Goal: Find specific page/section: Locate item on page

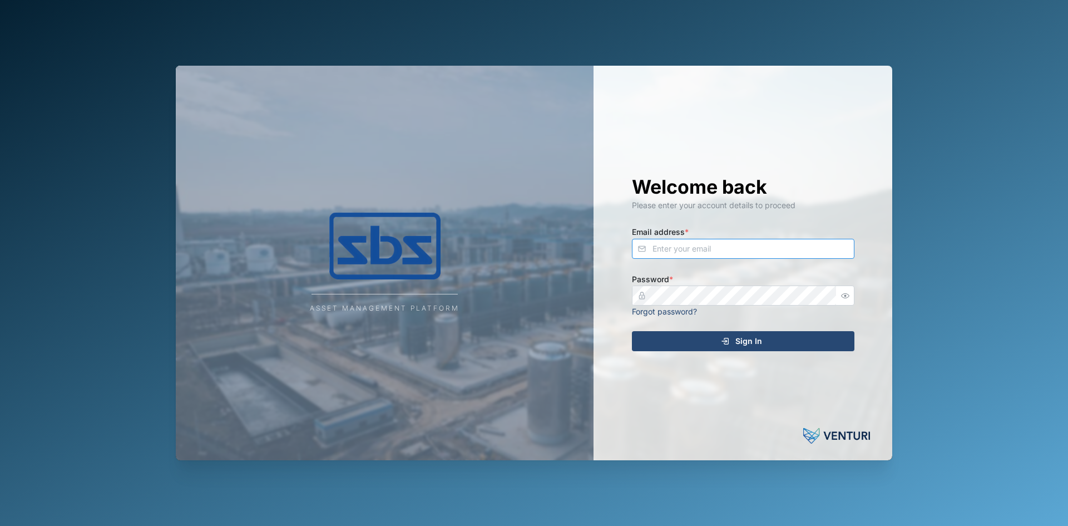
type input "[PERSON_NAME][EMAIL_ADDRESS][DOMAIN_NAME]"
drag, startPoint x: 684, startPoint y: 343, endPoint x: 682, endPoint y: 337, distance: 6.3
click at [684, 343] on div "Sign In" at bounding box center [741, 340] width 205 height 19
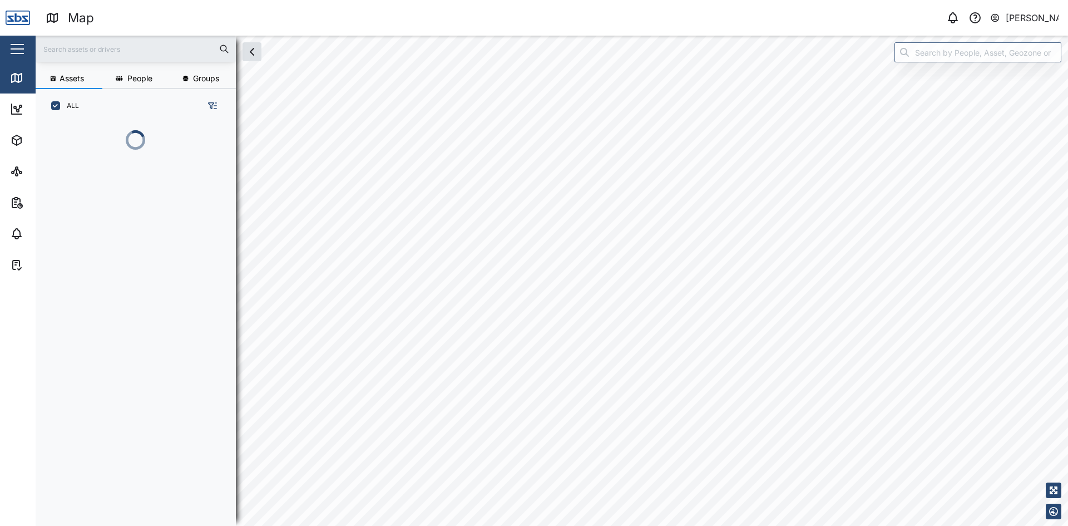
scroll to position [389, 174]
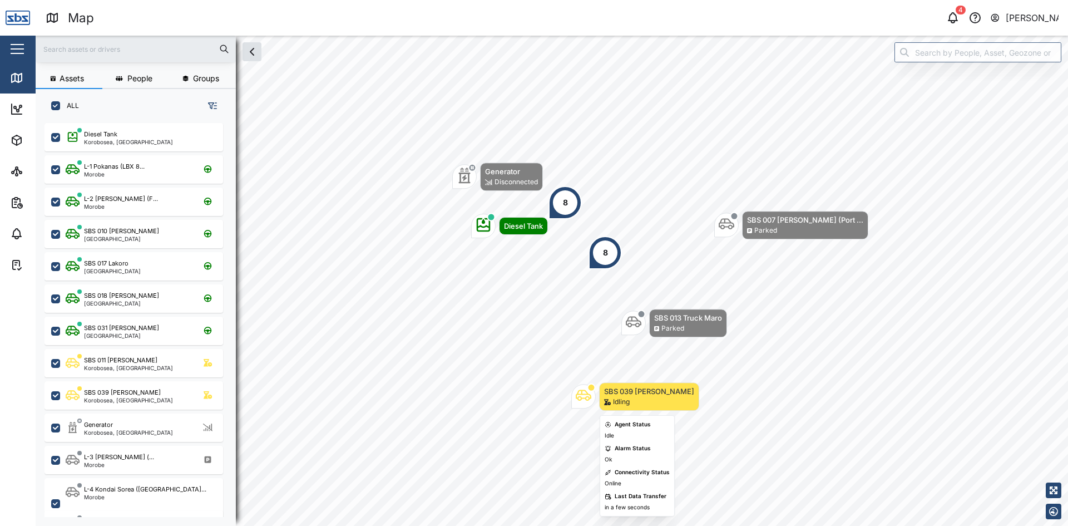
drag, startPoint x: 680, startPoint y: 228, endPoint x: 600, endPoint y: 389, distance: 179.6
click at [600, 389] on div "SBS 039 [PERSON_NAME] Idling" at bounding box center [649, 396] width 100 height 28
